Goal: Task Accomplishment & Management: Use online tool/utility

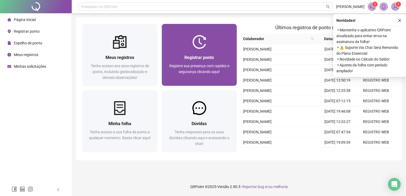
click at [206, 69] on div "Registre sua presença com rapidez e segurança clicando aqui!" at bounding box center [199, 72] width 62 height 18
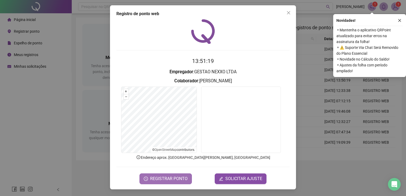
click at [175, 177] on span "REGISTRAR PONTO" at bounding box center [168, 179] width 37 height 6
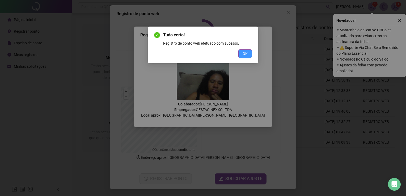
click at [247, 54] on span "OK" at bounding box center [245, 54] width 5 height 6
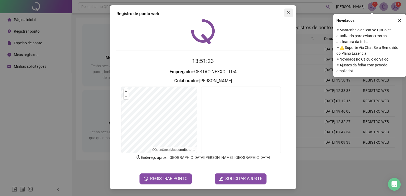
click at [287, 14] on icon "close" at bounding box center [288, 13] width 4 height 4
